Goal: Check status

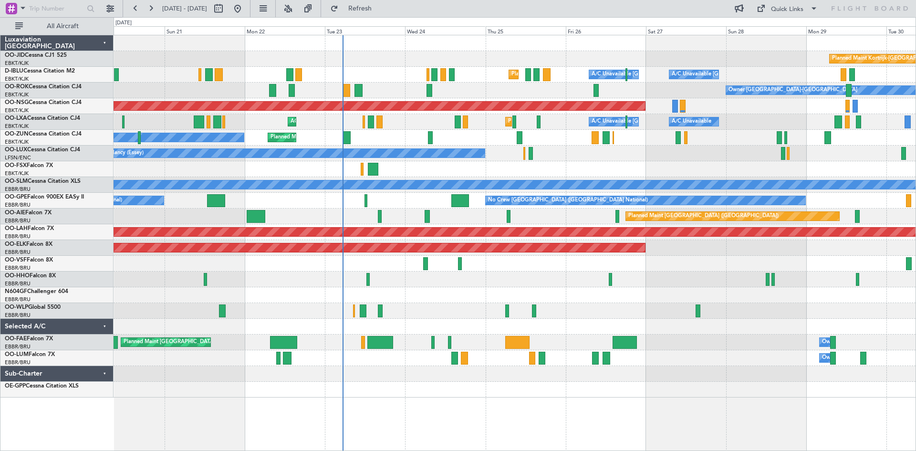
click at [637, 93] on div "Owner [GEOGRAPHIC_DATA]-[GEOGRAPHIC_DATA] Planned Maint [GEOGRAPHIC_DATA]-[GEOG…" at bounding box center [514, 90] width 802 height 16
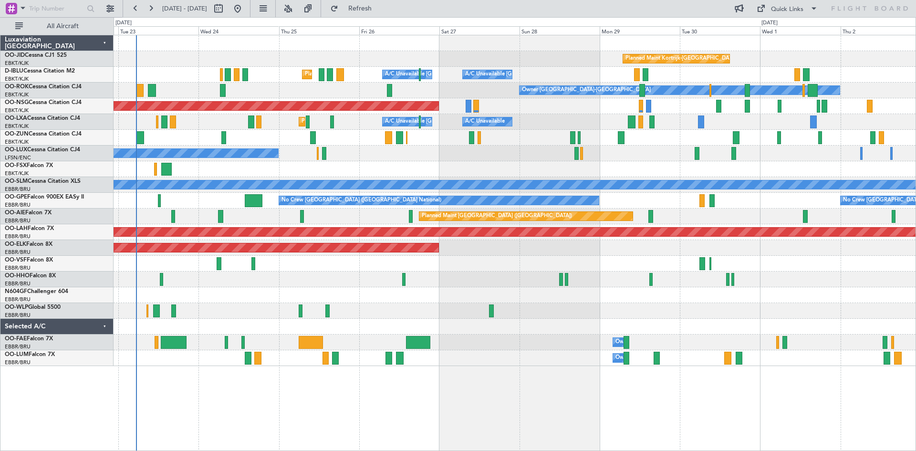
click at [552, 80] on div "Planned Maint Nice ([GEOGRAPHIC_DATA]) A/C Unavailable [GEOGRAPHIC_DATA] ([GEOG…" at bounding box center [514, 75] width 802 height 16
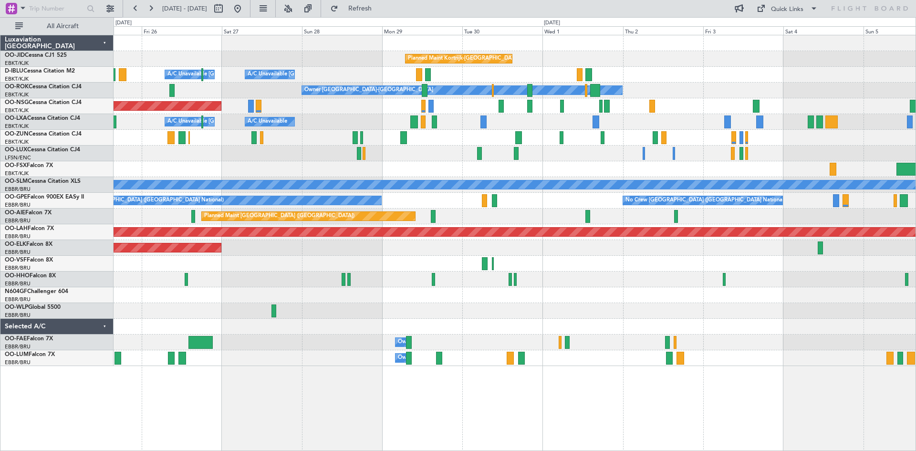
click at [530, 124] on div "A/C Unavailable [GEOGRAPHIC_DATA] ([GEOGRAPHIC_DATA] National) A/C Unavailable …" at bounding box center [514, 122] width 802 height 16
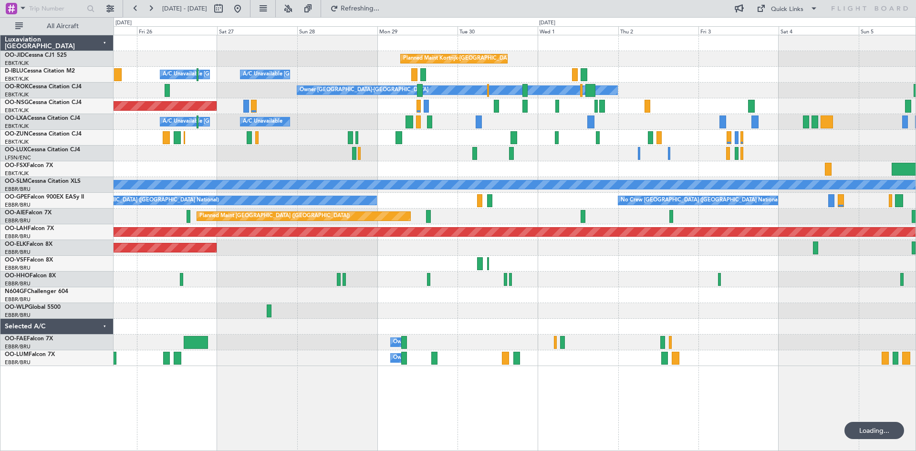
click at [535, 100] on div "Planned Maint Kortrijk-[GEOGRAPHIC_DATA] A/C Unavailable [GEOGRAPHIC_DATA] ([GE…" at bounding box center [514, 200] width 802 height 330
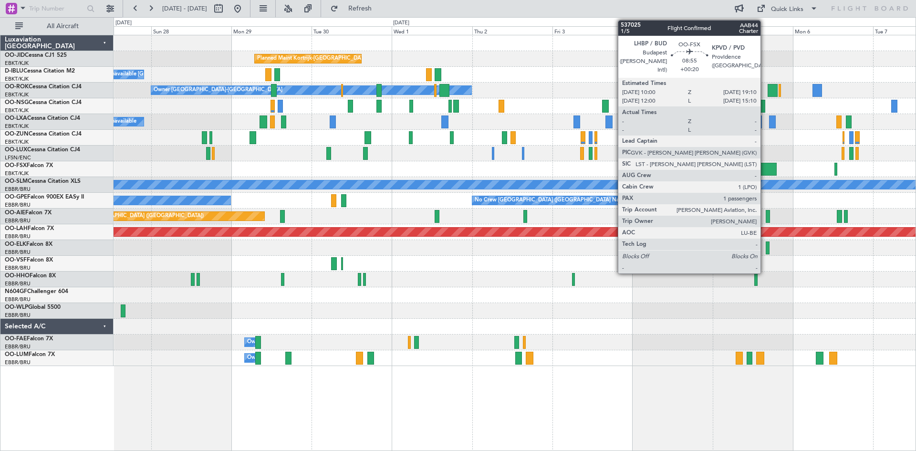
click at [764, 169] on div at bounding box center [760, 169] width 31 height 13
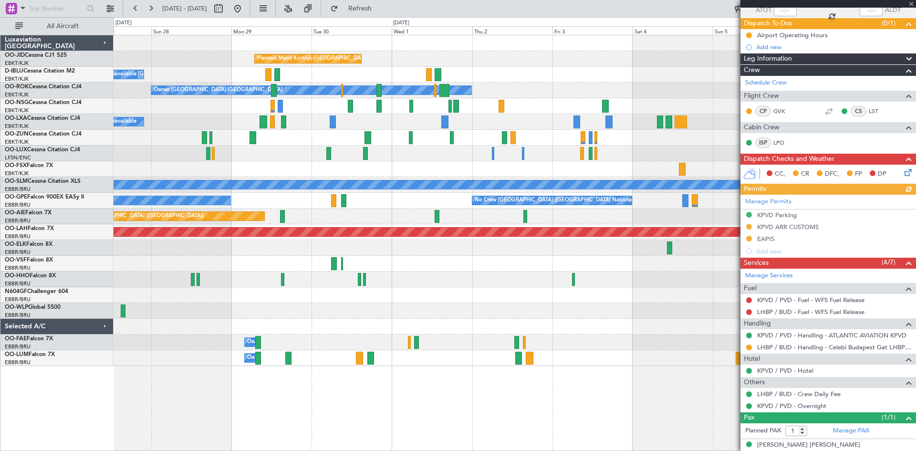
scroll to position [84, 0]
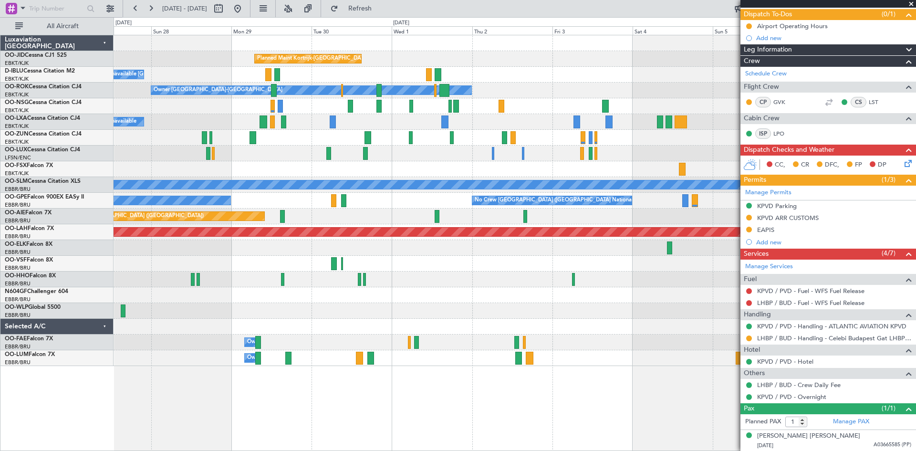
click at [909, 2] on span at bounding box center [911, 4] width 10 height 9
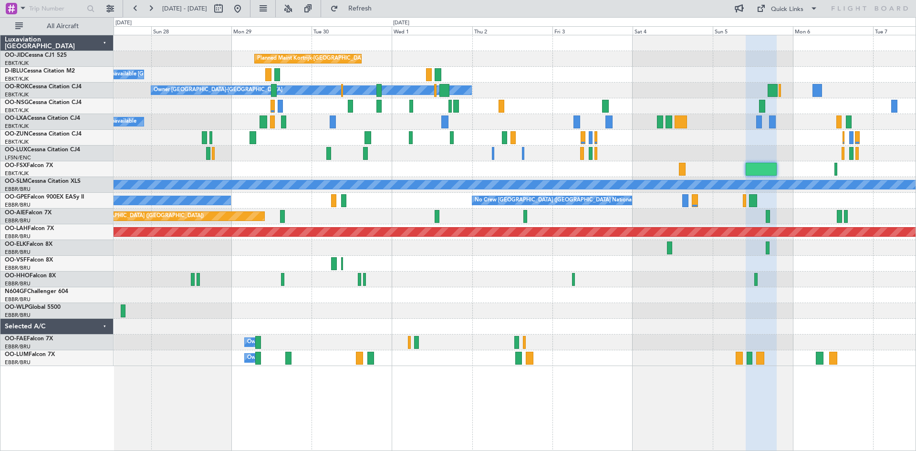
type input "0"
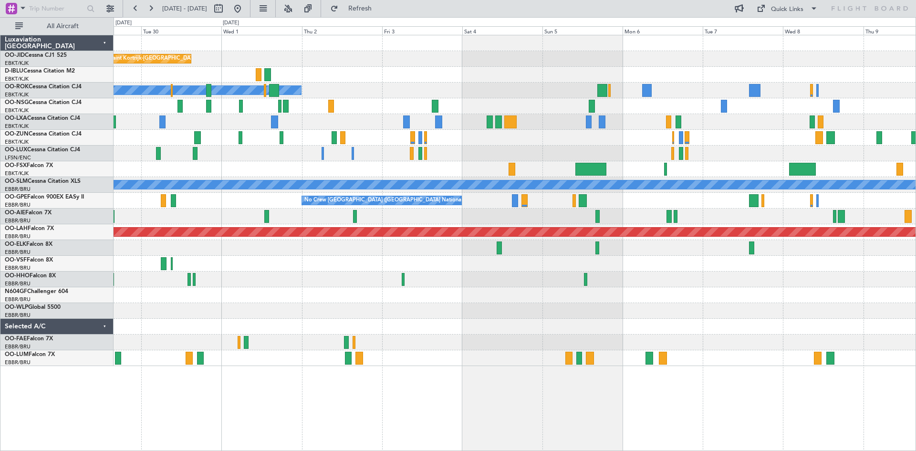
click at [577, 164] on div at bounding box center [514, 169] width 802 height 16
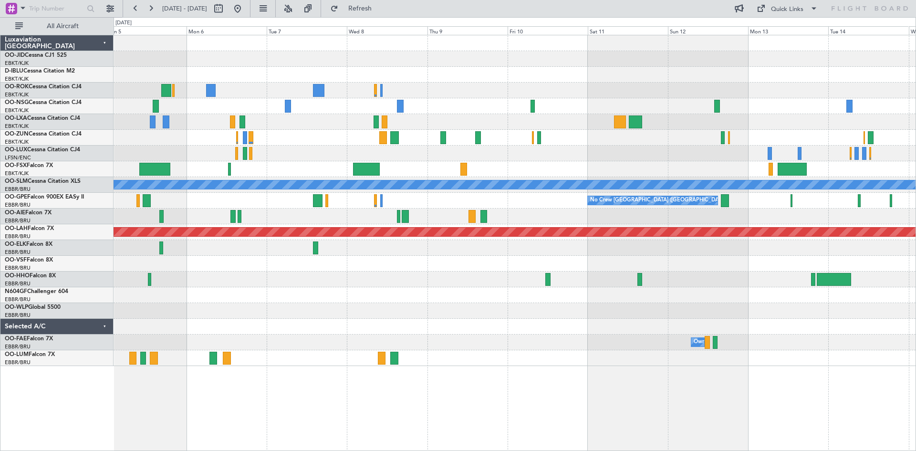
click at [417, 153] on div at bounding box center [514, 153] width 802 height 16
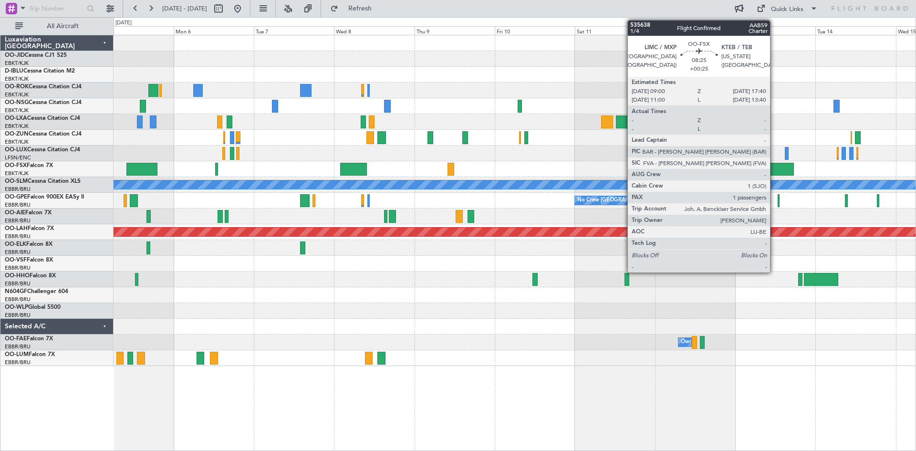
click at [774, 169] on div at bounding box center [778, 169] width 29 height 13
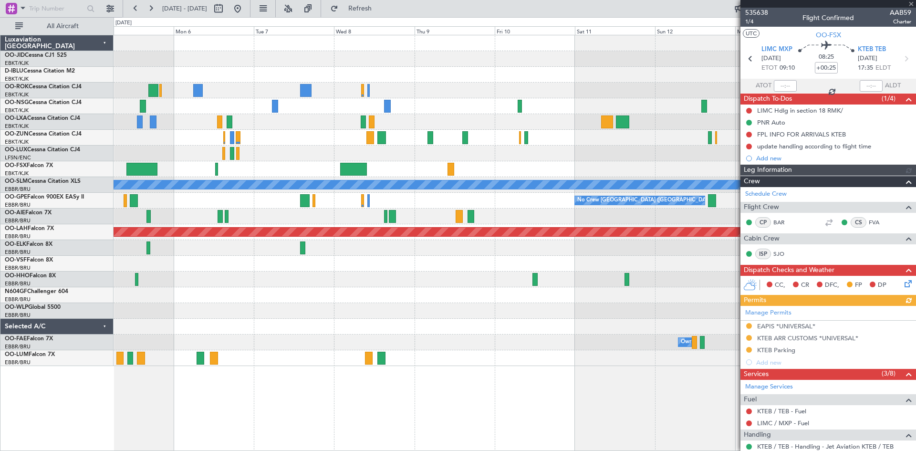
scroll to position [144, 0]
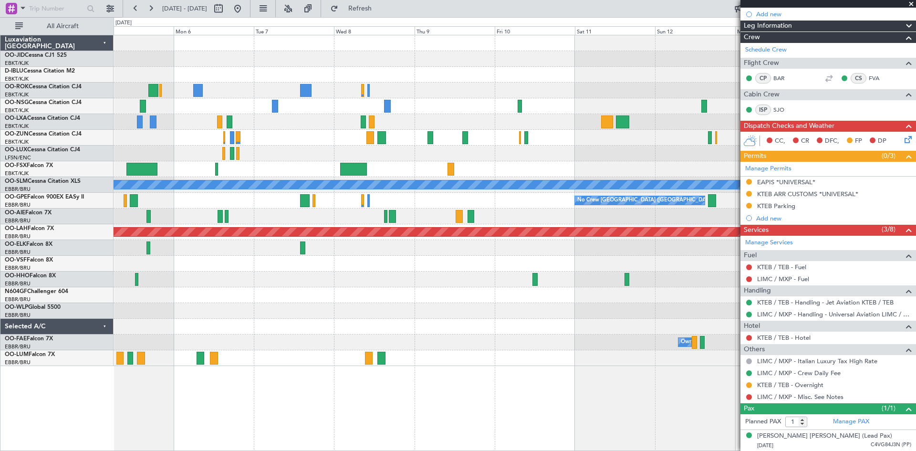
click at [910, 3] on span at bounding box center [911, 4] width 10 height 9
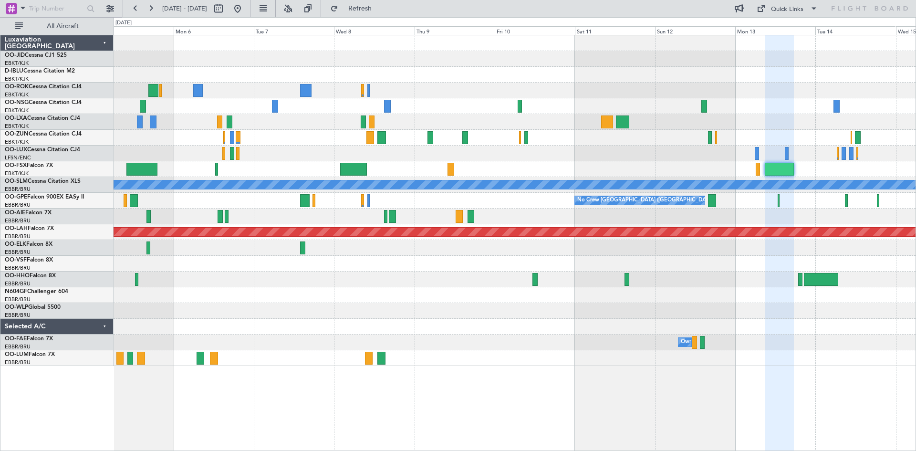
type input "0"
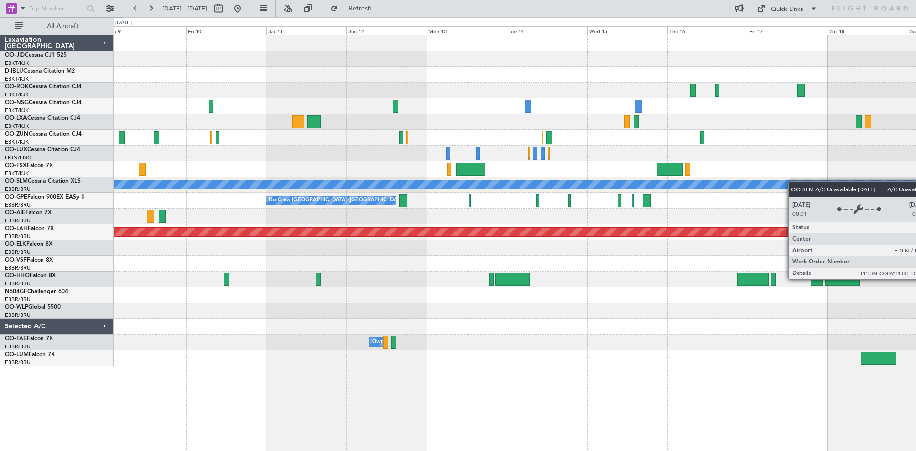
click at [476, 184] on div "A/C Unavailable [GEOGRAPHIC_DATA] No Crew [GEOGRAPHIC_DATA] (Brussels National)…" at bounding box center [514, 200] width 802 height 330
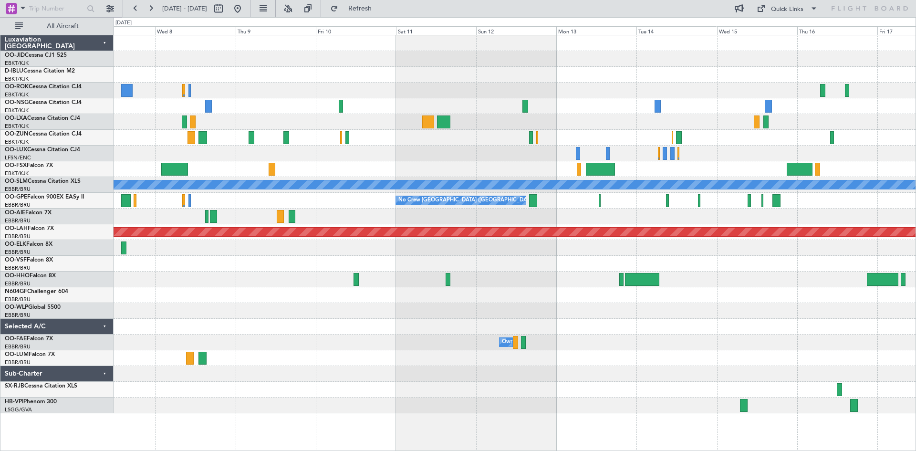
click at [507, 82] on div at bounding box center [514, 90] width 802 height 16
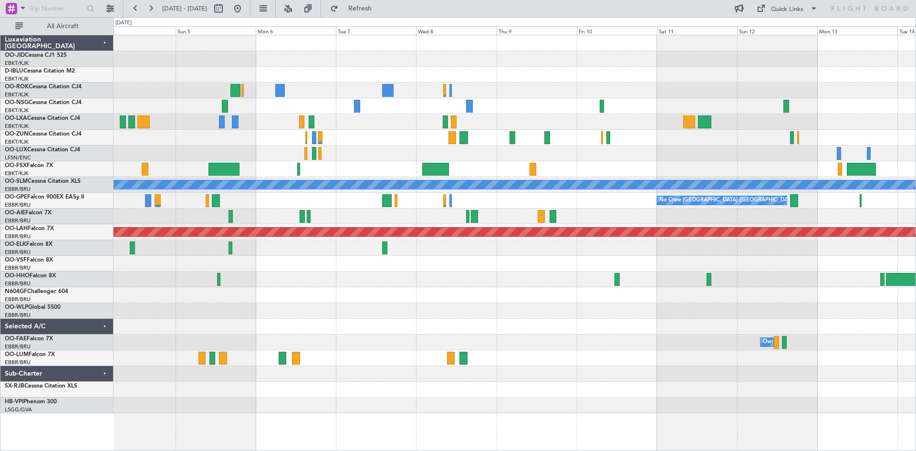
click at [591, 152] on div at bounding box center [514, 153] width 802 height 16
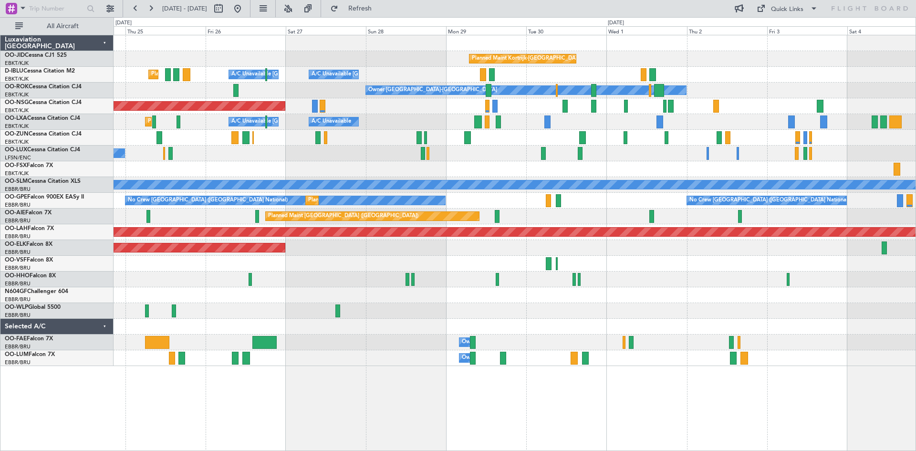
click at [504, 158] on div "No Crew Nancy (Essey)" at bounding box center [514, 153] width 802 height 16
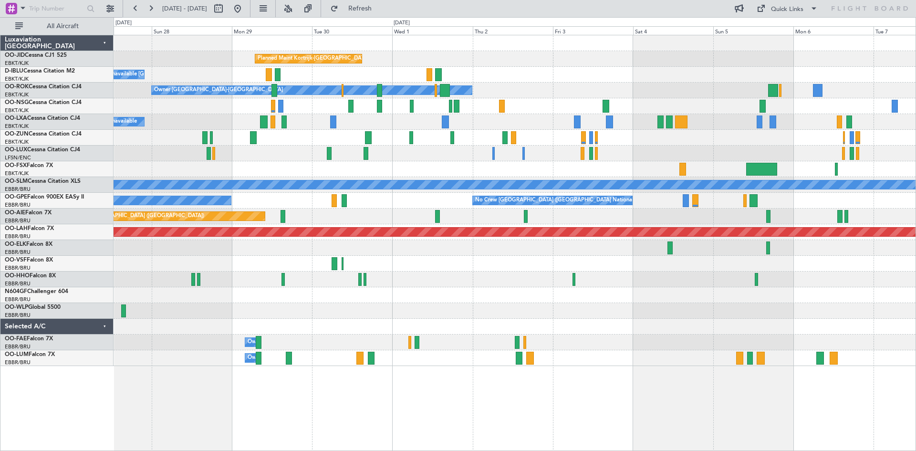
click at [366, 164] on div "Planned Maint Kortrijk-[GEOGRAPHIC_DATA] A/C Unavailable [GEOGRAPHIC_DATA]-[GEO…" at bounding box center [514, 200] width 802 height 330
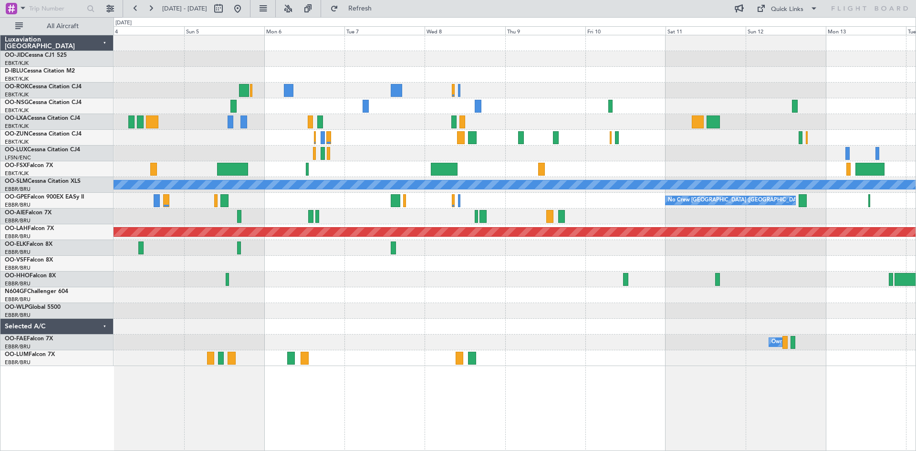
click at [396, 143] on div at bounding box center [514, 138] width 802 height 16
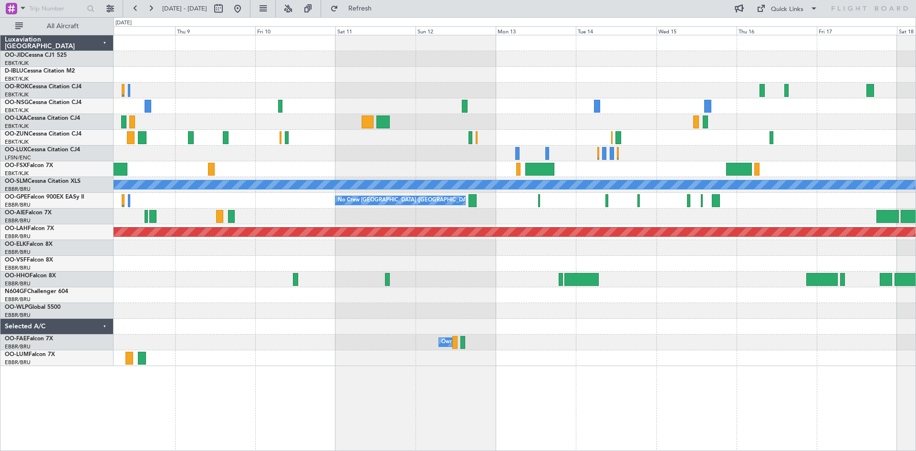
click at [406, 145] on div at bounding box center [514, 153] width 802 height 16
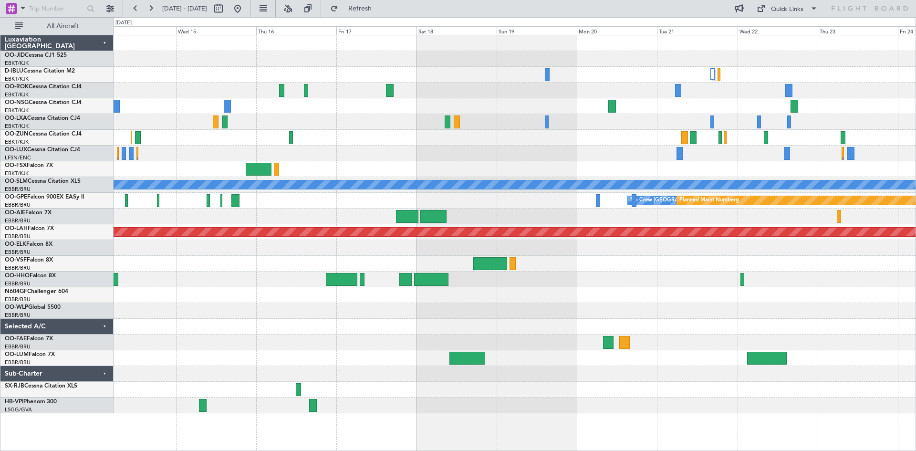
click at [373, 139] on div "A/C Unavailable [GEOGRAPHIC_DATA] No Crew [GEOGRAPHIC_DATA] (Brussels National)…" at bounding box center [514, 224] width 802 height 378
